Goal: Navigation & Orientation: Find specific page/section

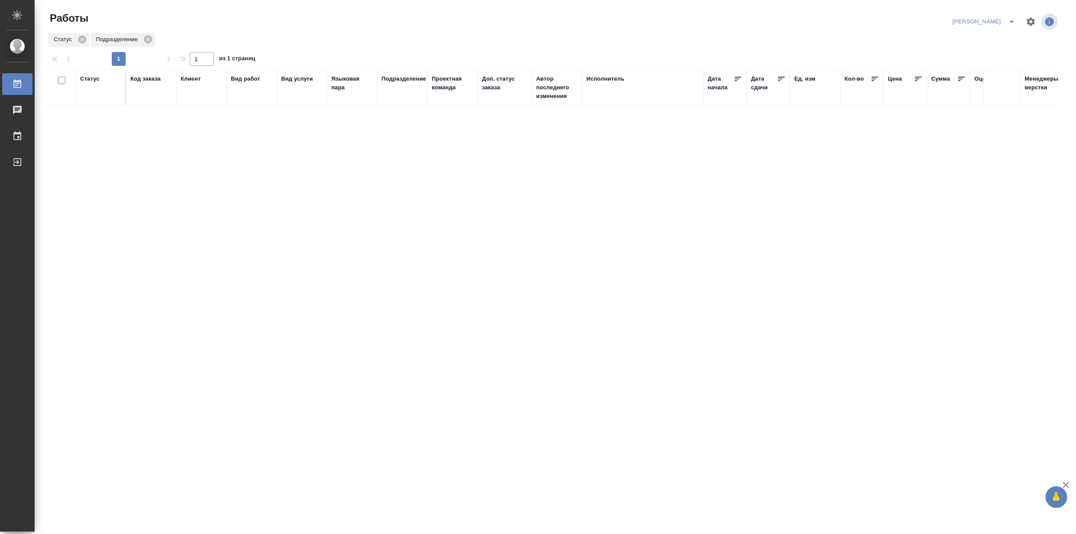
click at [1008, 17] on icon "split button" at bounding box center [1012, 21] width 10 height 10
click at [986, 79] on li "Верстка и Дизайн" at bounding box center [979, 81] width 83 height 14
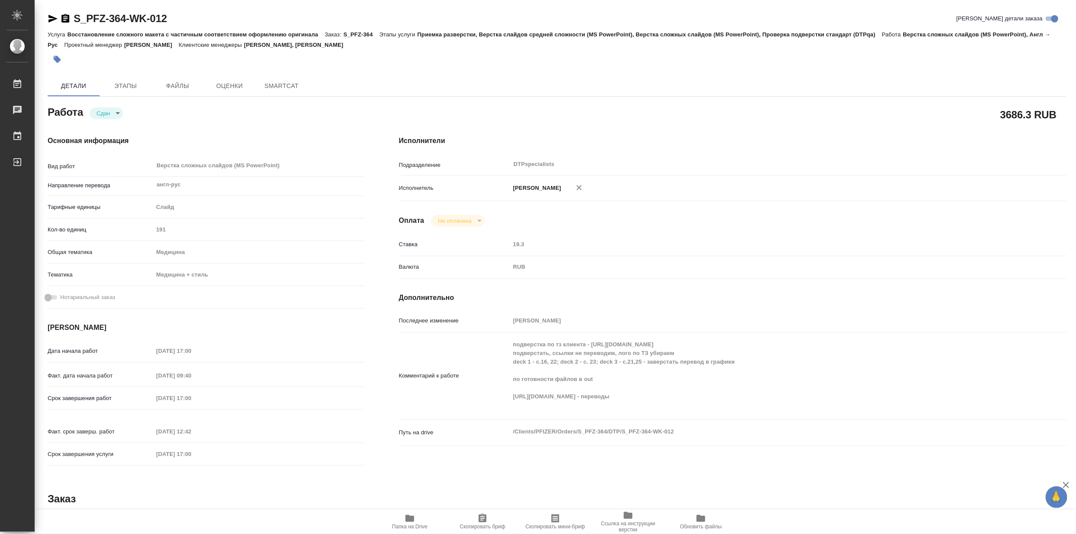
type textarea "x"
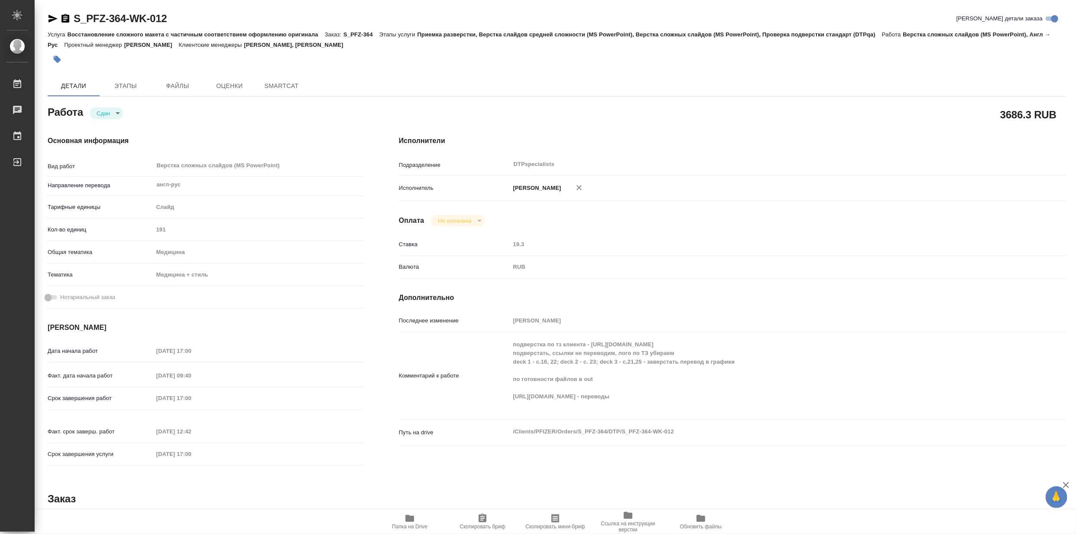
type textarea "x"
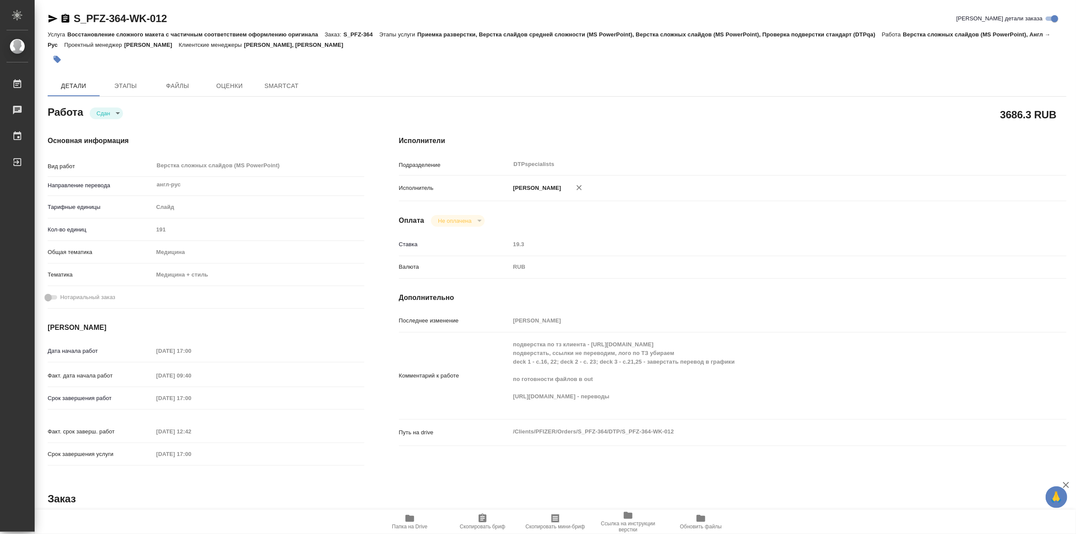
type textarea "x"
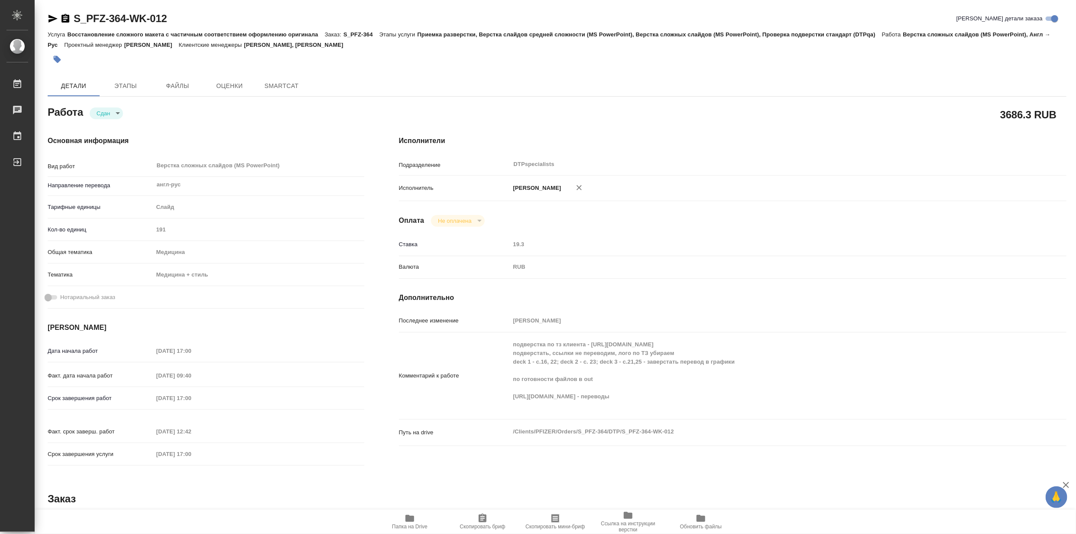
type textarea "x"
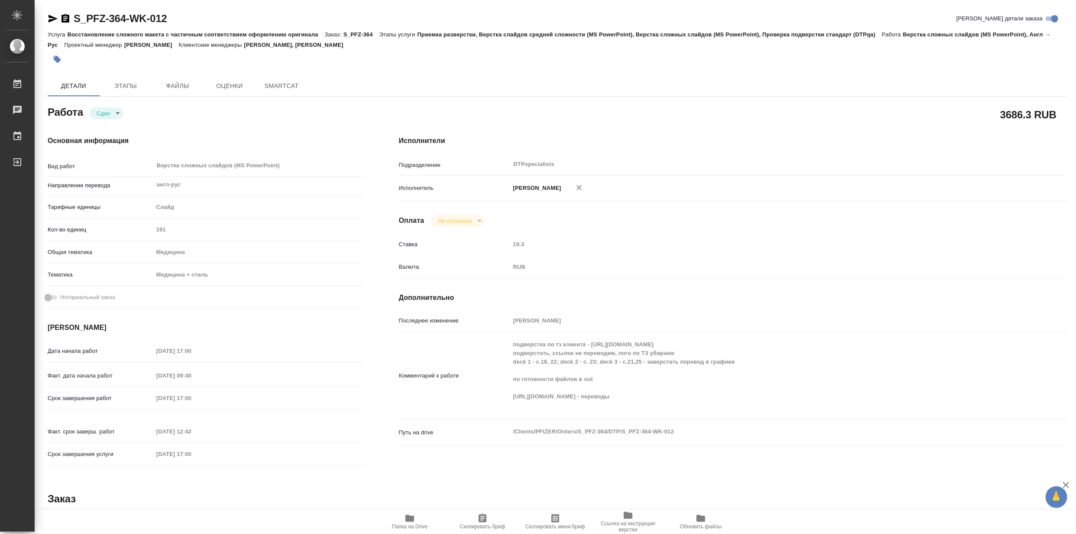
type textarea "x"
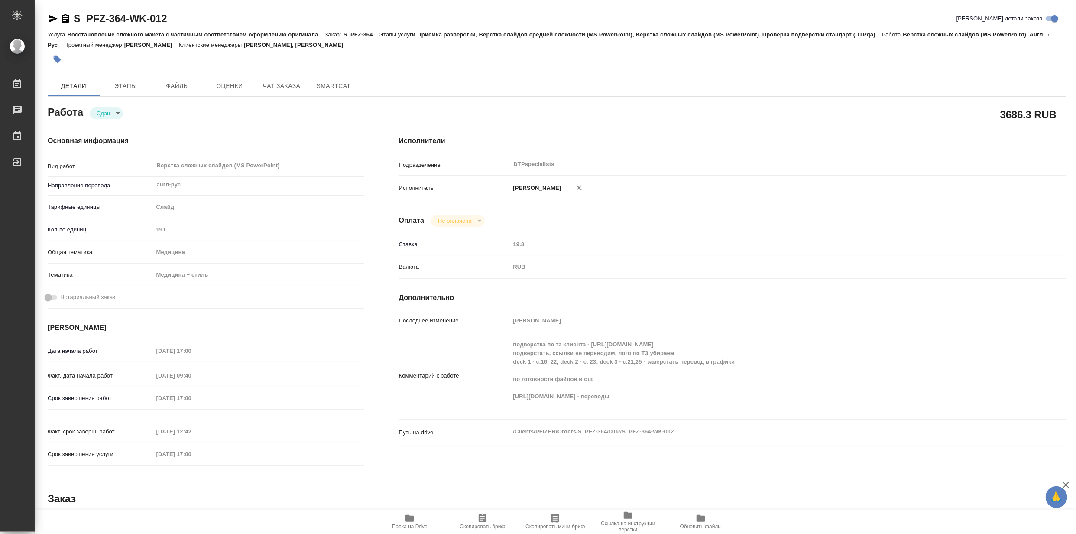
type textarea "x"
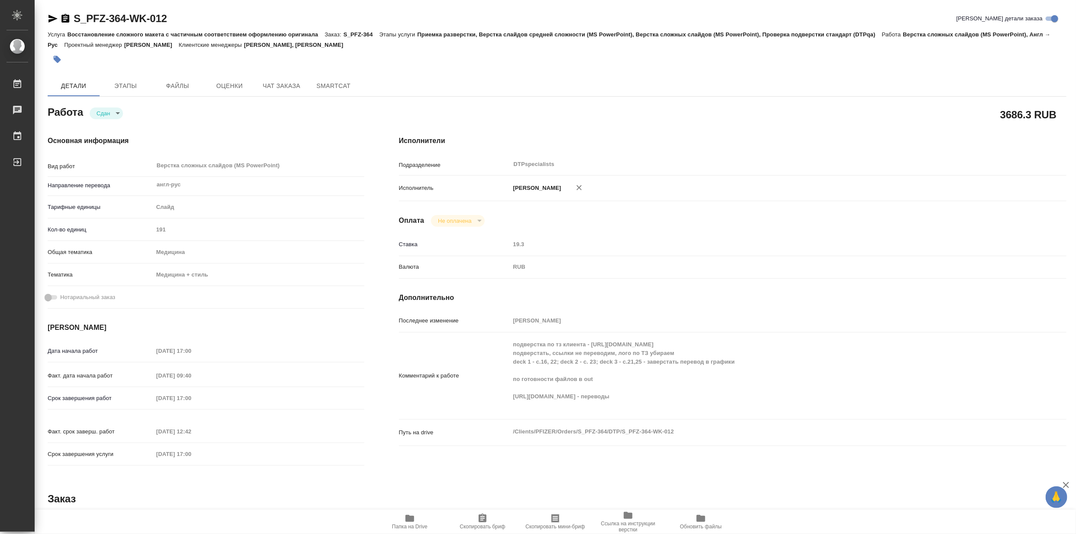
type textarea "x"
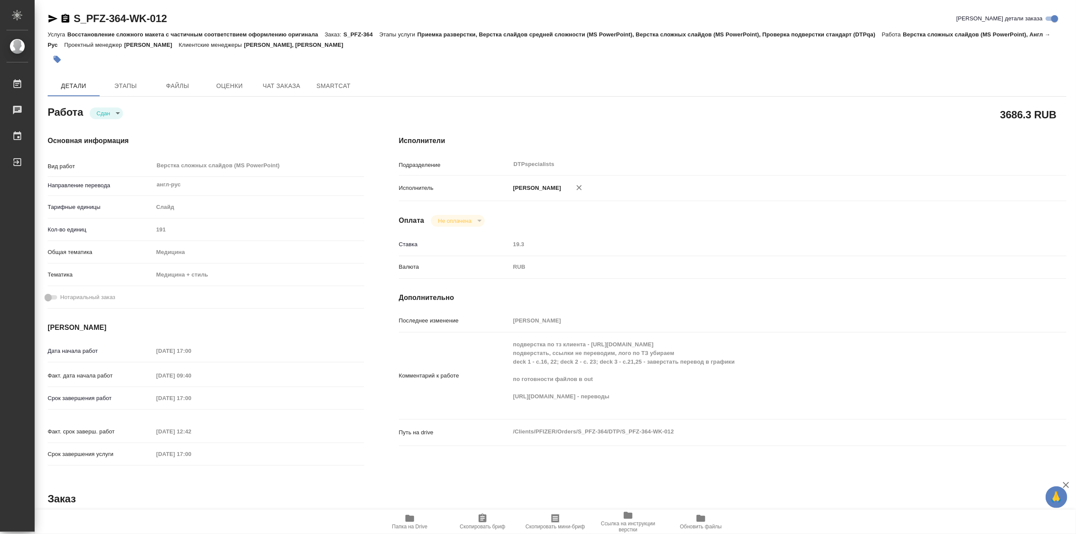
click at [409, 513] on icon "button" at bounding box center [410, 518] width 10 height 10
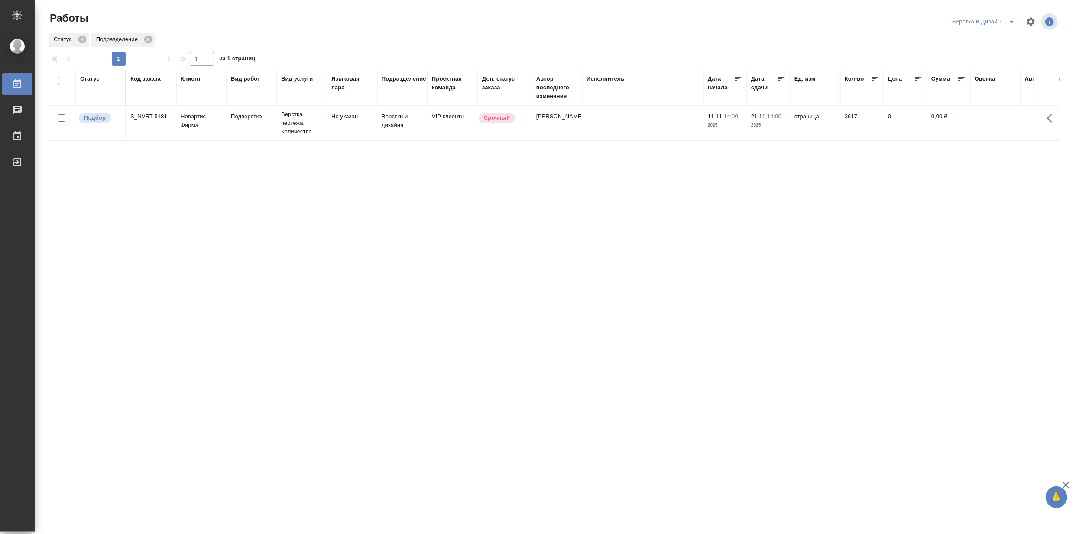
click at [1011, 20] on icon "split button" at bounding box center [1012, 21] width 10 height 10
click at [985, 66] on li "[PERSON_NAME]" at bounding box center [988, 67] width 83 height 14
click at [1009, 22] on icon "split button" at bounding box center [1012, 21] width 10 height 10
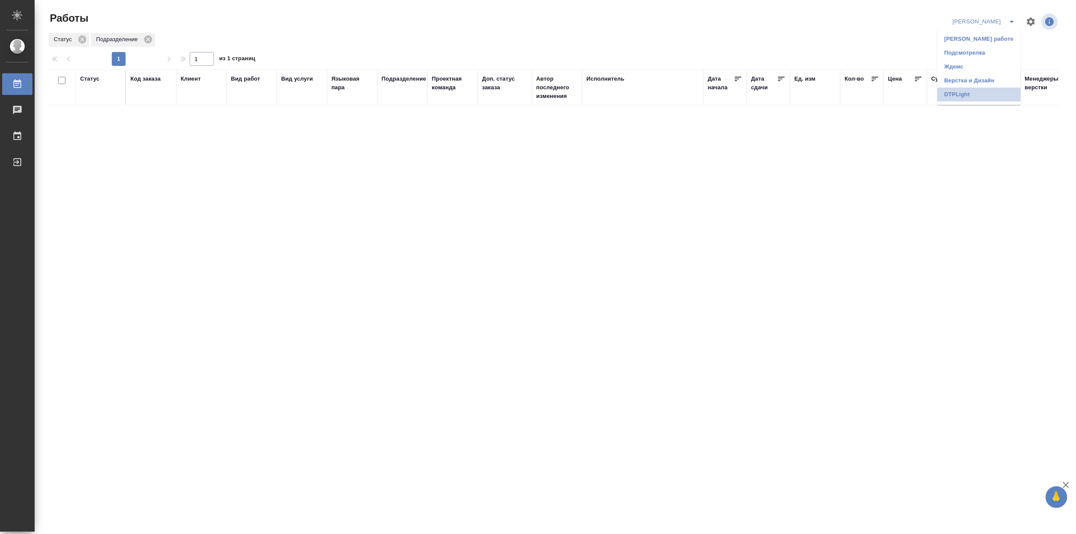
click at [963, 94] on li "DTPLight" at bounding box center [979, 95] width 83 height 14
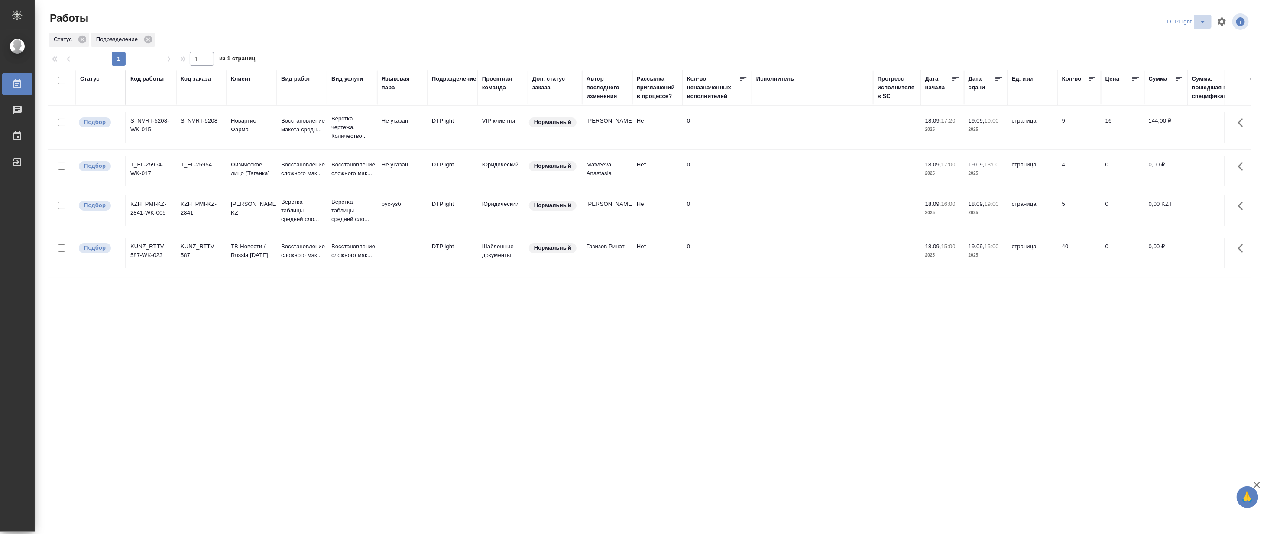
click at [1076, 18] on icon "split button" at bounding box center [1203, 21] width 10 height 10
click at [1076, 68] on li "[PERSON_NAME]" at bounding box center [1192, 67] width 83 height 14
